Goal: Information Seeking & Learning: Check status

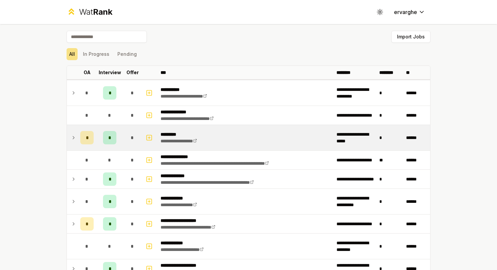
click at [73, 137] on icon at bounding box center [73, 137] width 1 height 3
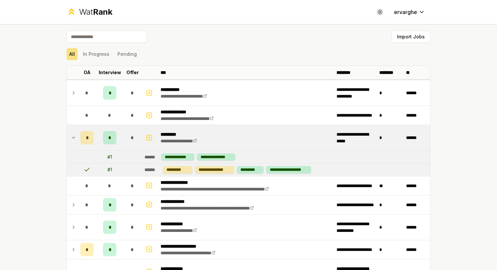
click at [72, 137] on icon at bounding box center [73, 137] width 3 height 1
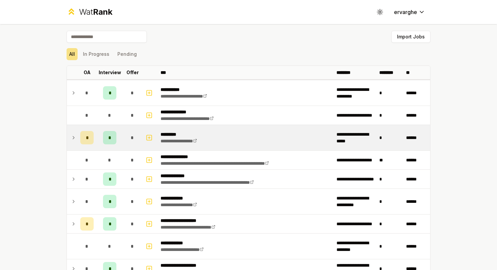
click at [73, 137] on icon at bounding box center [73, 137] width 1 height 3
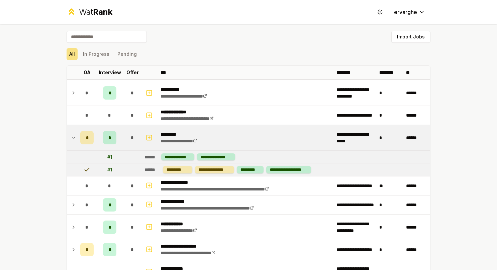
click at [72, 137] on icon at bounding box center [73, 137] width 3 height 1
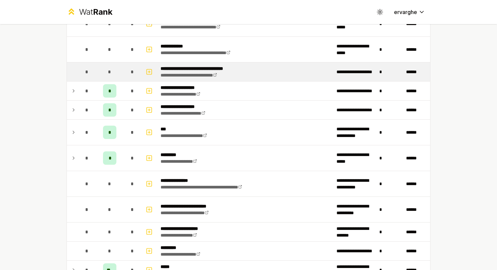
scroll to position [301, 0]
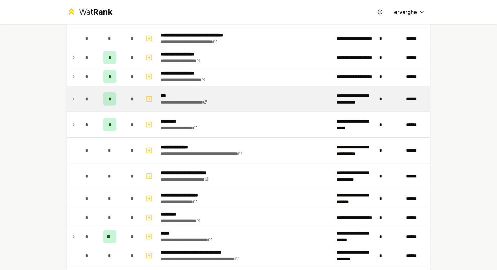
click at [80, 96] on div "*" at bounding box center [86, 98] width 13 height 13
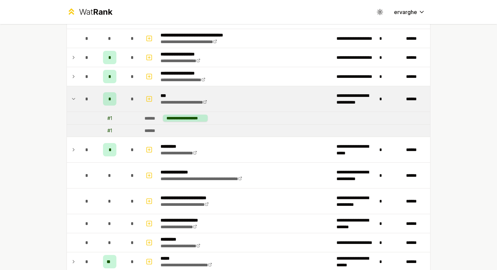
click at [80, 96] on div "*" at bounding box center [86, 98] width 13 height 13
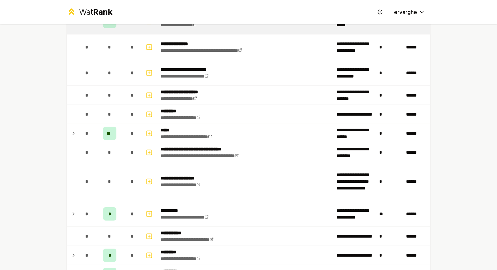
scroll to position [434, 0]
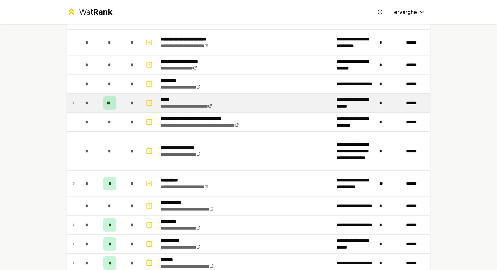
click at [73, 100] on icon at bounding box center [73, 103] width 5 height 8
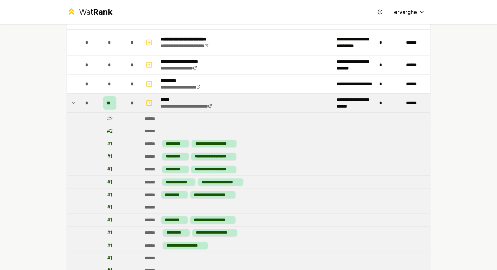
click at [71, 102] on icon at bounding box center [73, 103] width 5 height 8
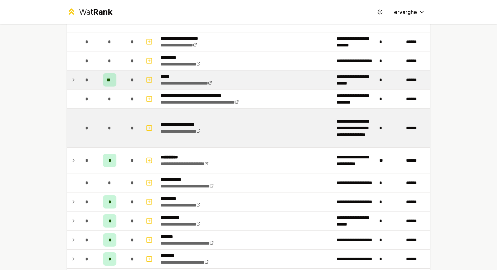
scroll to position [468, 0]
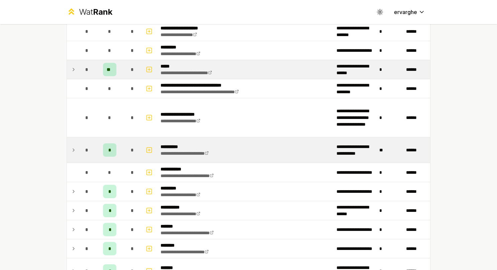
click at [72, 146] on icon at bounding box center [73, 150] width 5 height 8
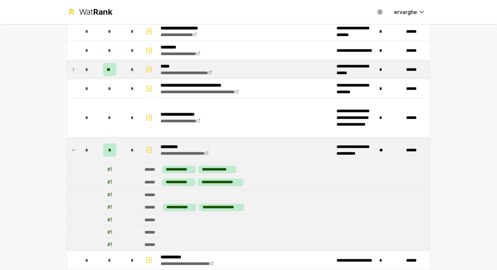
click at [72, 146] on icon at bounding box center [73, 150] width 5 height 8
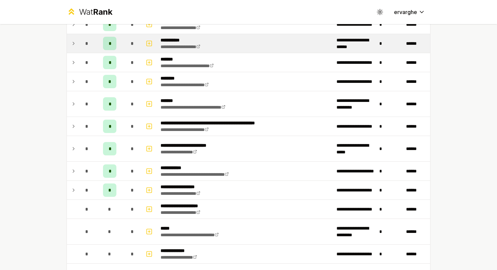
scroll to position [668, 0]
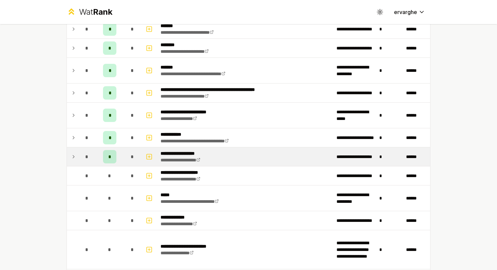
click at [78, 149] on td "*" at bounding box center [87, 156] width 19 height 19
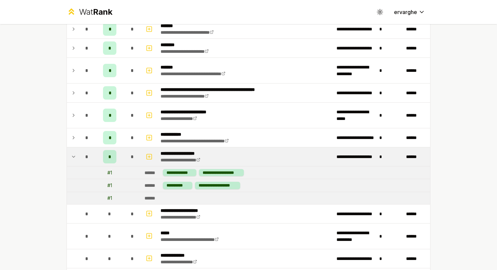
click at [78, 152] on td "*" at bounding box center [87, 156] width 19 height 19
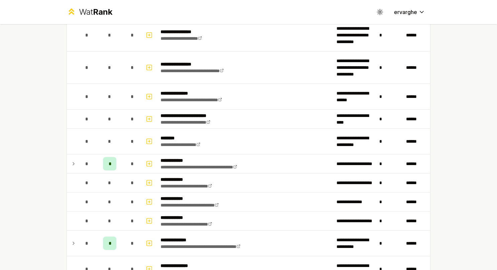
scroll to position [1203, 0]
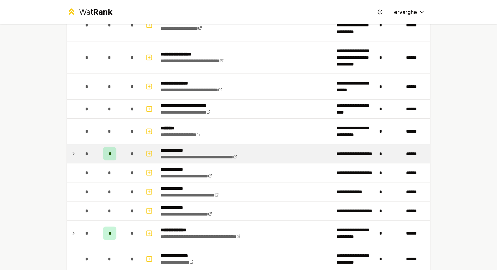
click at [71, 150] on icon at bounding box center [73, 154] width 5 height 8
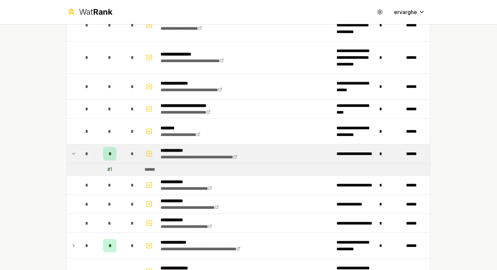
click at [71, 150] on icon at bounding box center [73, 154] width 5 height 8
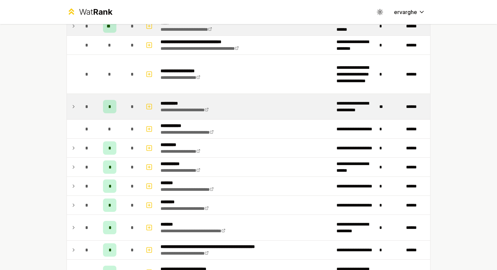
scroll to position [505, 0]
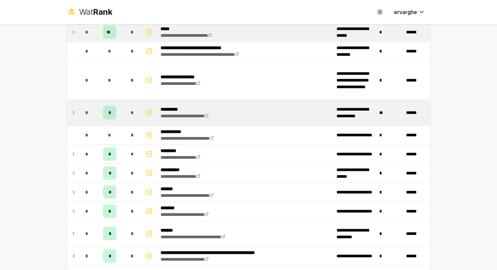
click at [71, 110] on icon at bounding box center [73, 113] width 5 height 8
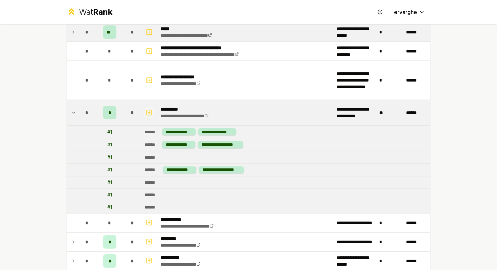
click at [146, 109] on icon "button" at bounding box center [149, 113] width 7 height 8
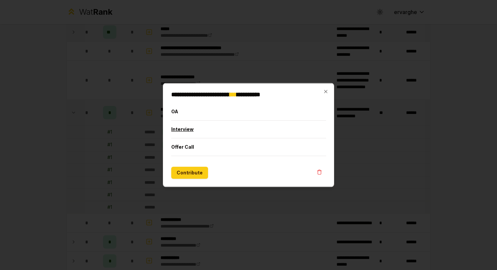
click at [195, 131] on button "Interview" at bounding box center [248, 129] width 155 height 17
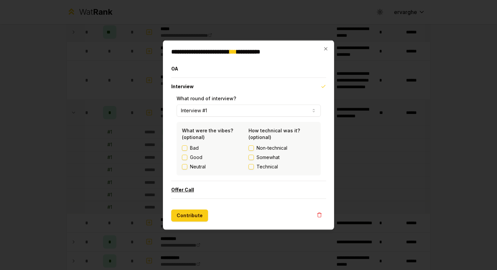
click at [178, 190] on button "Offer Call" at bounding box center [248, 189] width 155 height 17
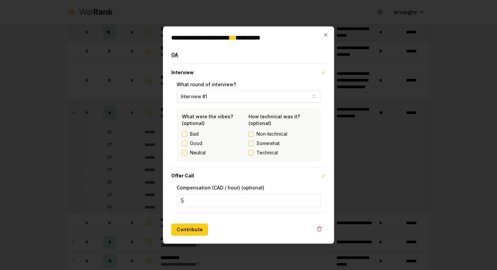
click at [225, 61] on button "OA" at bounding box center [248, 54] width 155 height 17
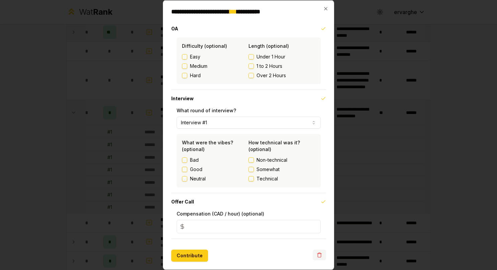
click at [317, 257] on icon "button" at bounding box center [318, 254] width 5 height 5
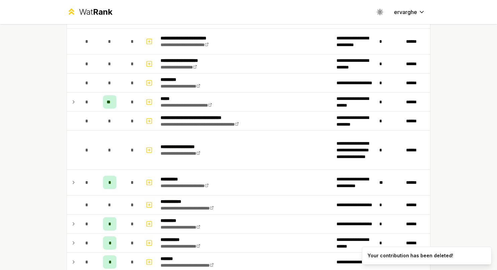
scroll to position [468, 0]
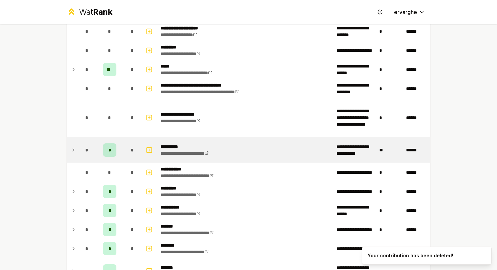
click at [240, 144] on td "**********" at bounding box center [246, 149] width 176 height 25
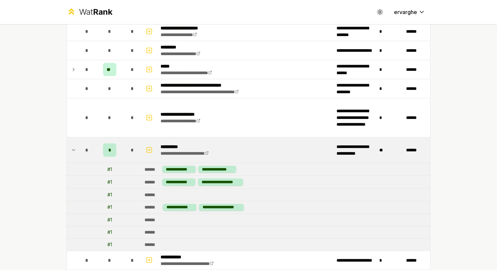
click at [240, 144] on td "**********" at bounding box center [246, 149] width 176 height 25
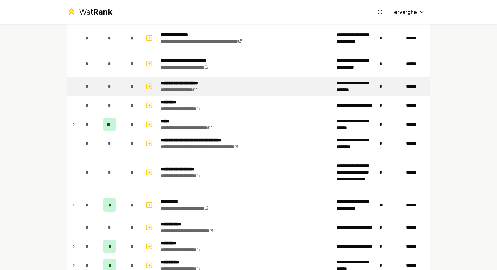
scroll to position [334, 0]
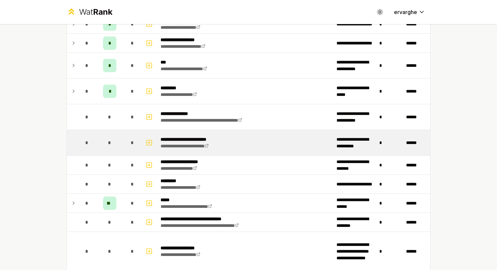
click at [236, 137] on td "**********" at bounding box center [246, 142] width 176 height 25
